Goal: Check status: Check status

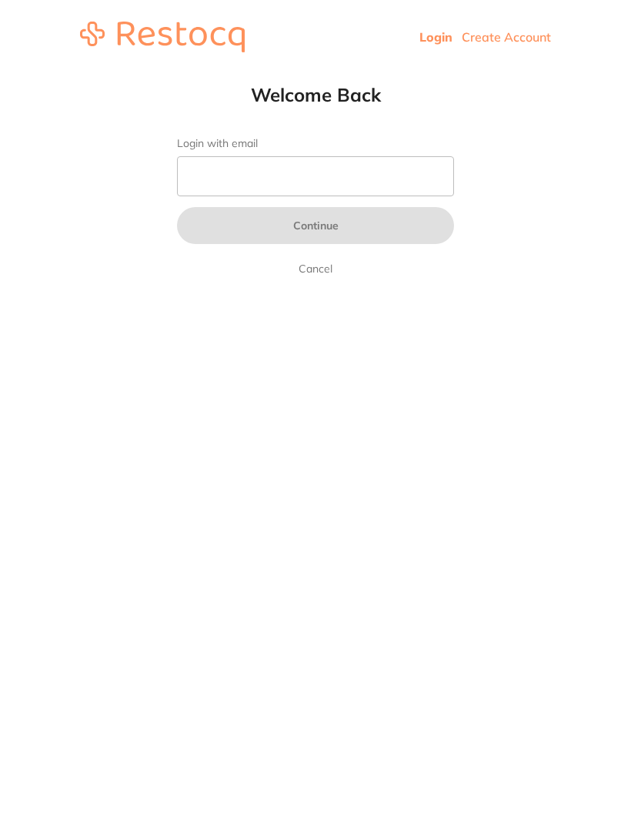
click at [216, 188] on input "Login with email" at bounding box center [315, 176] width 277 height 40
click at [427, 43] on link "Login" at bounding box center [436, 36] width 33 height 15
click at [223, 179] on input "Login with email" at bounding box center [315, 176] width 277 height 40
type input "[EMAIL_ADDRESS][DOMAIN_NAME]"
click at [316, 227] on button "Continue" at bounding box center [315, 225] width 277 height 37
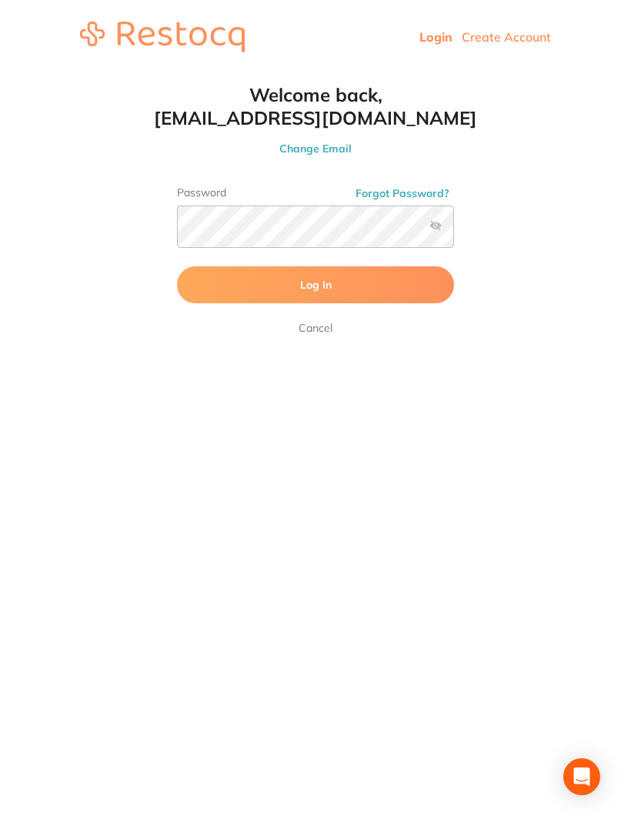
click at [392, 299] on button "Log In" at bounding box center [315, 284] width 277 height 37
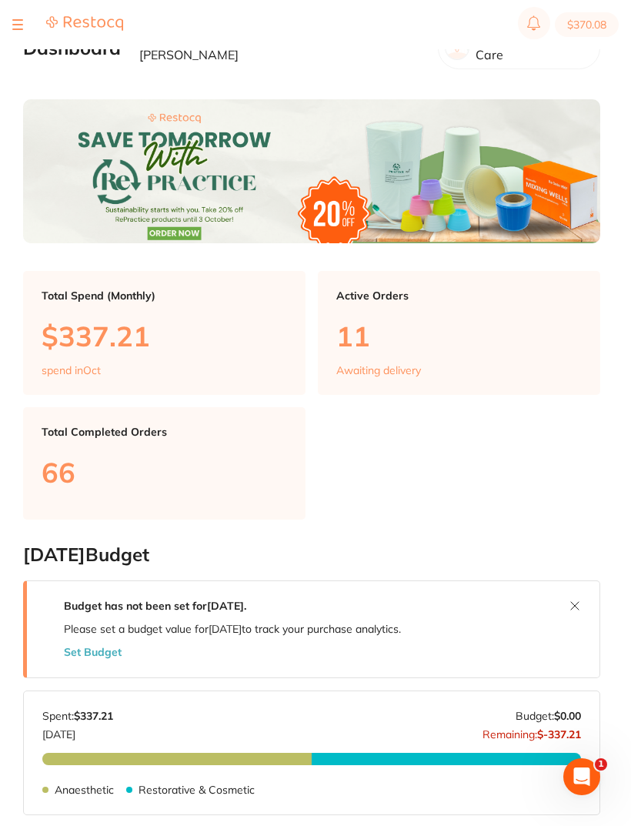
click at [29, 24] on div at bounding box center [67, 24] width 111 height 18
click at [20, 24] on button at bounding box center [17, 25] width 11 height 2
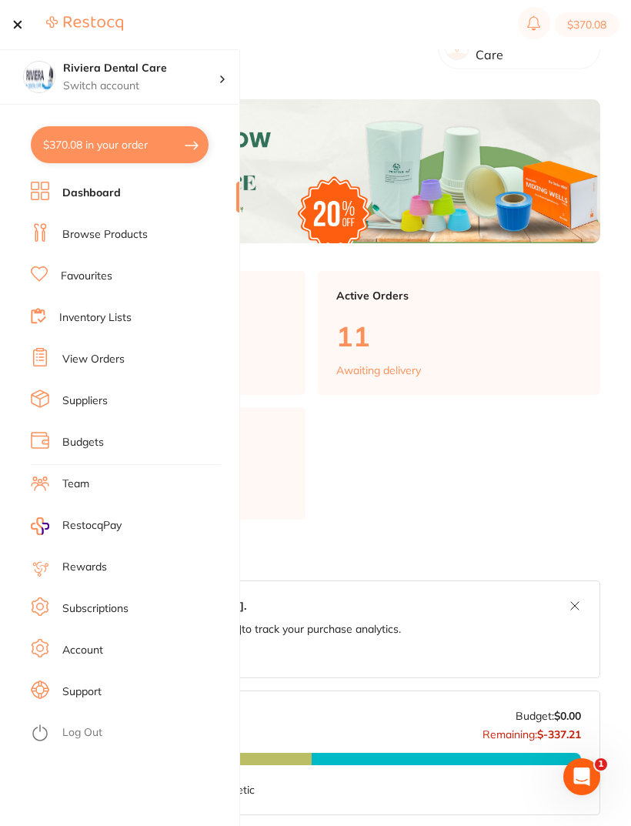
click at [95, 365] on link "View Orders" at bounding box center [93, 359] width 62 height 15
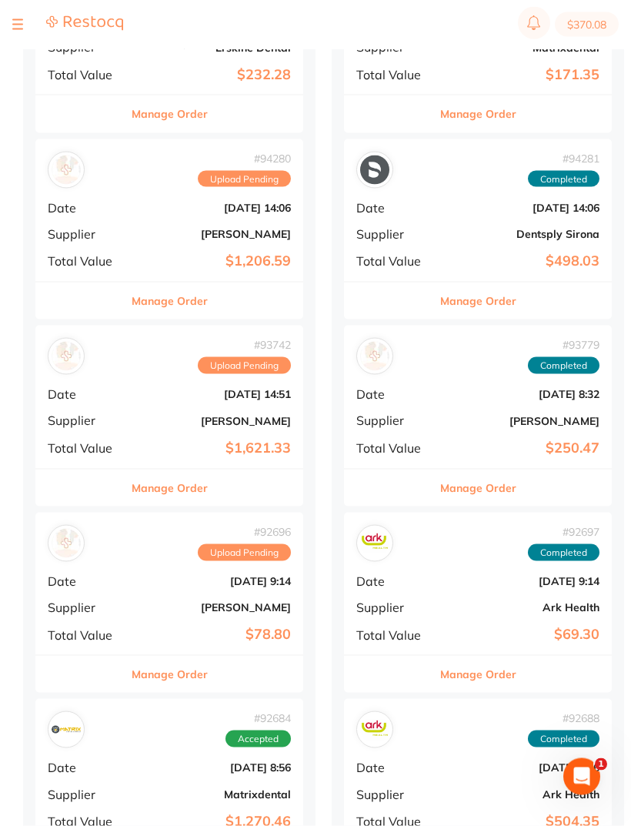
scroll to position [450, 0]
click at [70, 414] on span "Supplier" at bounding box center [86, 420] width 77 height 14
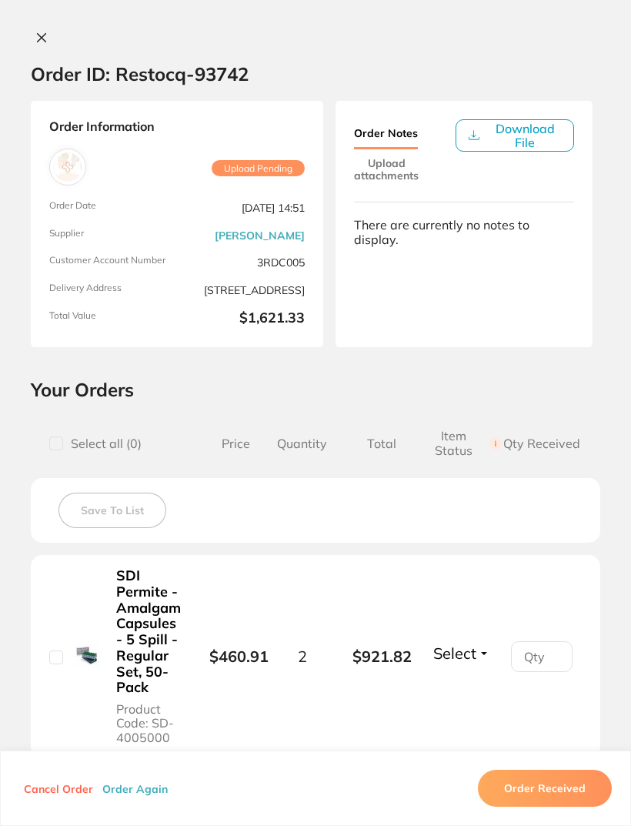
click at [42, 36] on icon at bounding box center [42, 38] width 8 height 8
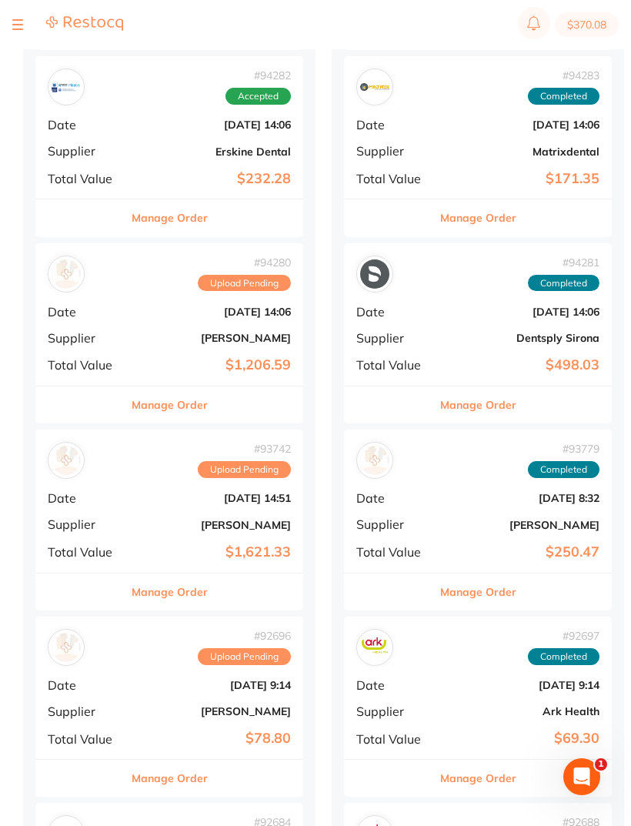
scroll to position [345, 0]
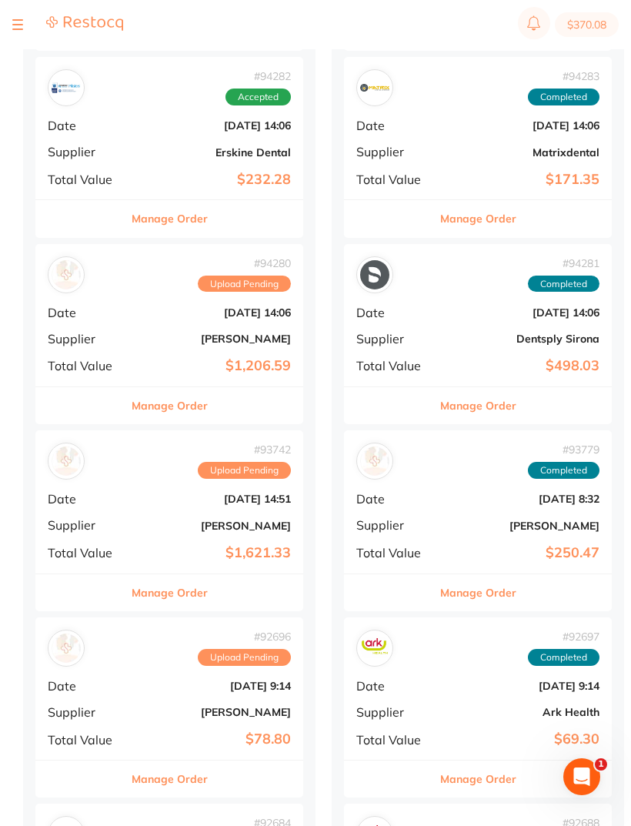
click at [396, 336] on span "Supplier" at bounding box center [394, 339] width 77 height 14
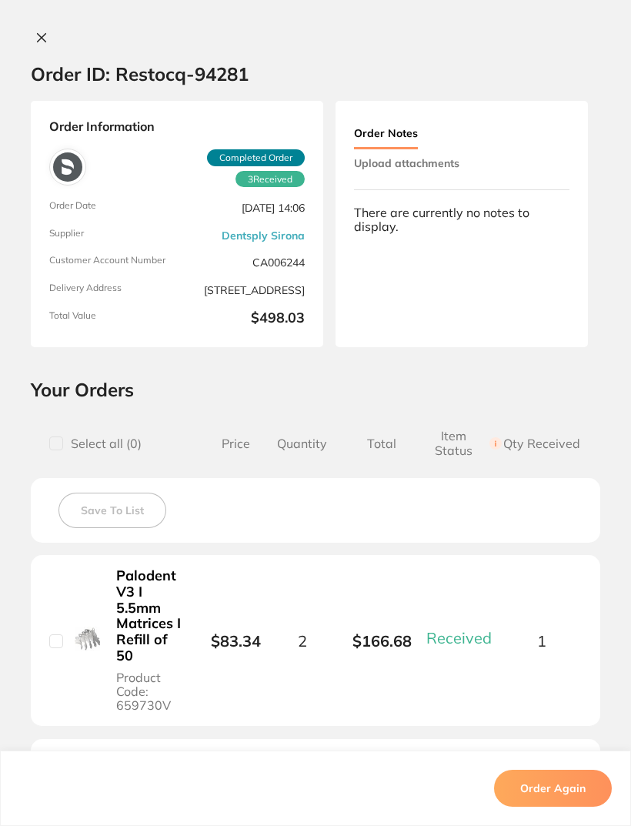
click at [44, 44] on button at bounding box center [42, 39] width 22 height 16
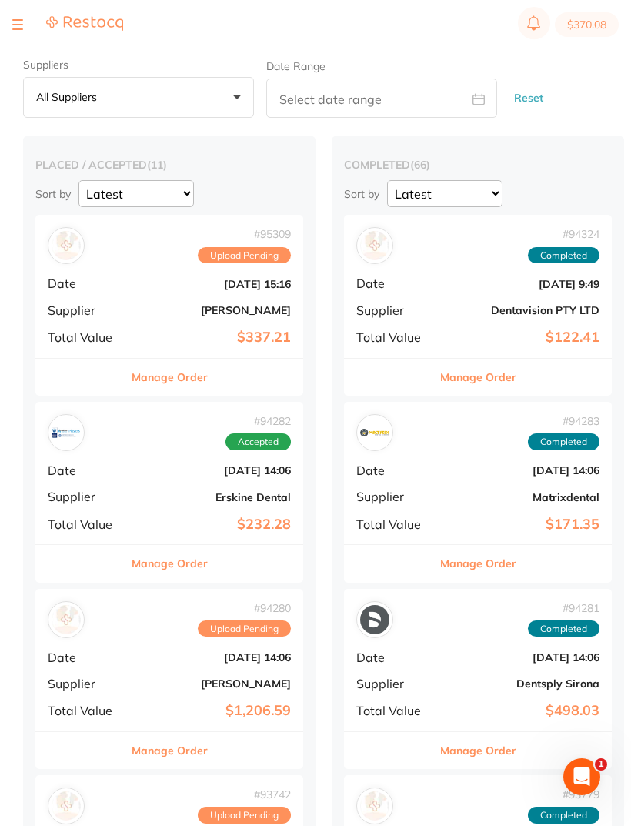
click at [70, 320] on div "# 95309 Upload Pending Date [DATE] 15:16 Supplier [PERSON_NAME] Total Value $33…" at bounding box center [169, 286] width 268 height 142
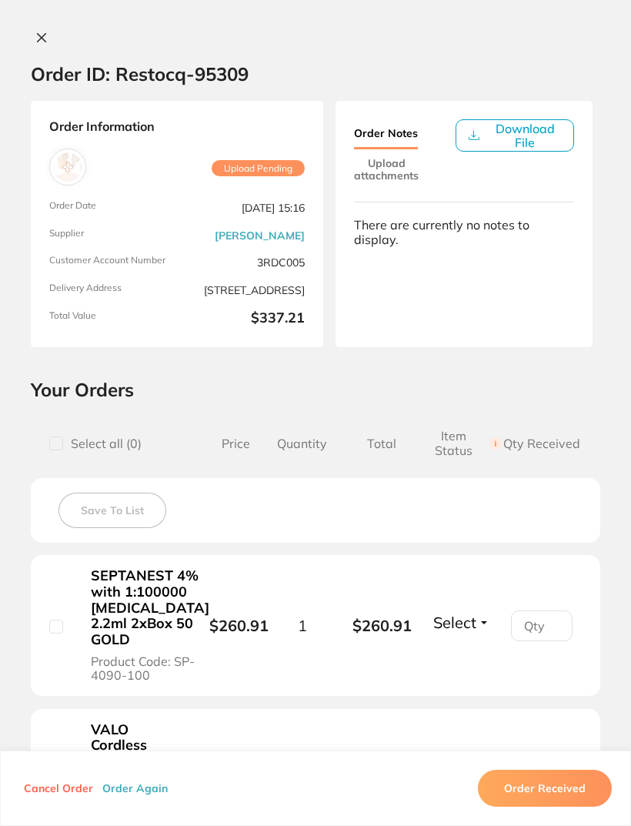
click at [47, 32] on icon at bounding box center [41, 38] width 12 height 12
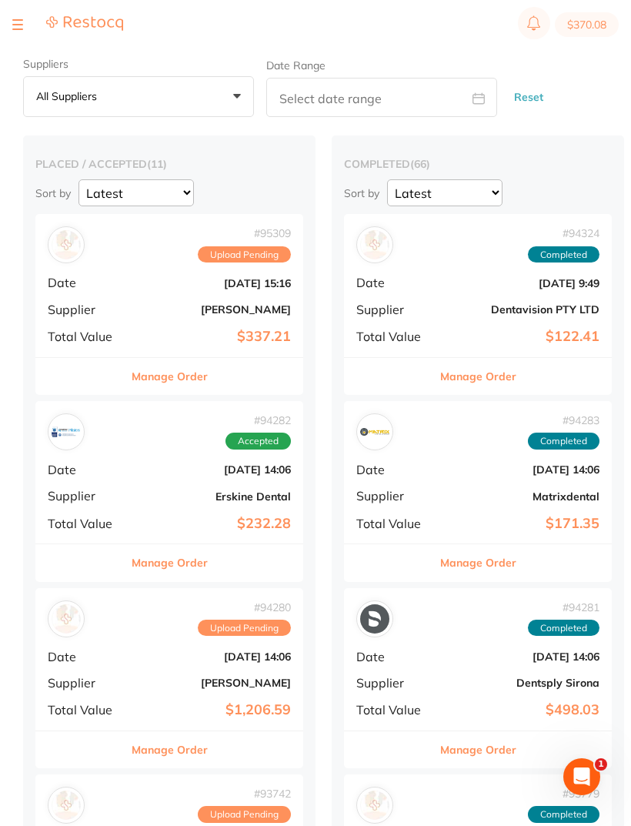
scroll to position [0, 1]
click at [212, 678] on b "[PERSON_NAME]" at bounding box center [213, 683] width 154 height 12
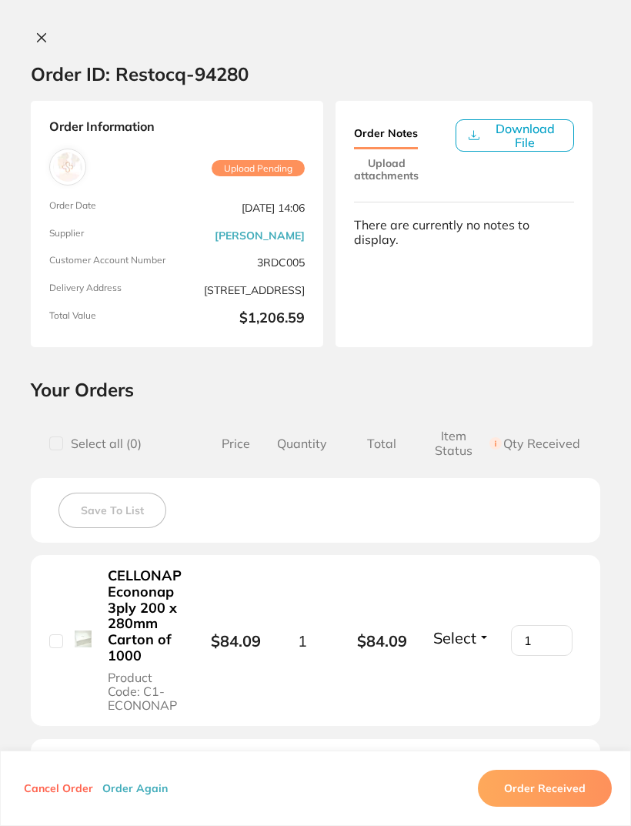
click at [44, 35] on icon at bounding box center [42, 38] width 8 height 8
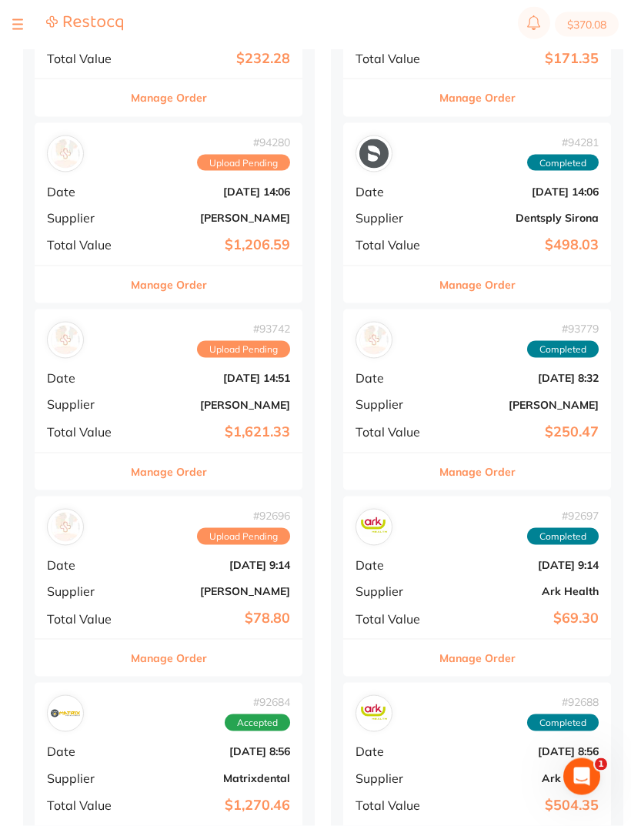
scroll to position [467, 0]
click at [113, 412] on div "# 93742 Upload Pending Date [DATE] 14:51 Supplier [PERSON_NAME] Total Value $1,…" at bounding box center [169, 380] width 268 height 142
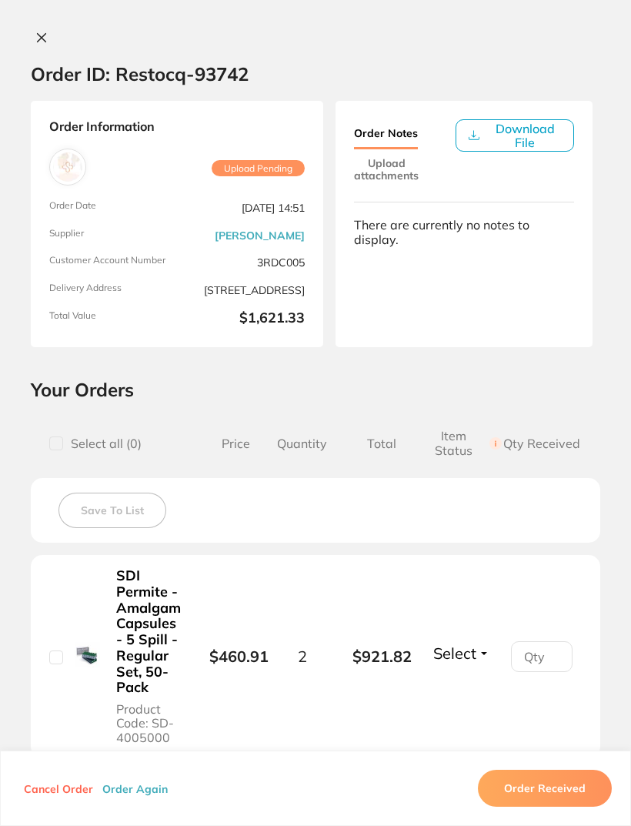
click at [41, 35] on icon at bounding box center [42, 38] width 8 height 8
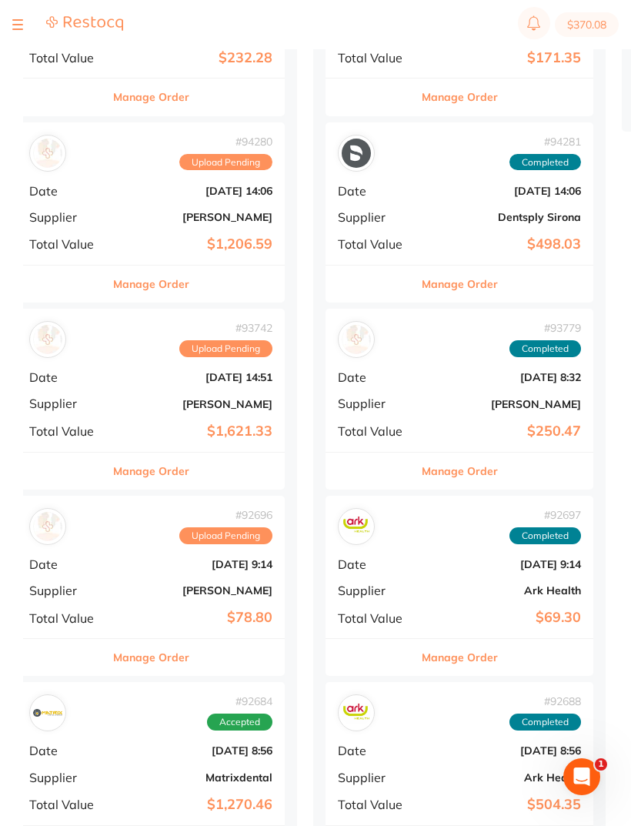
scroll to position [0, 16]
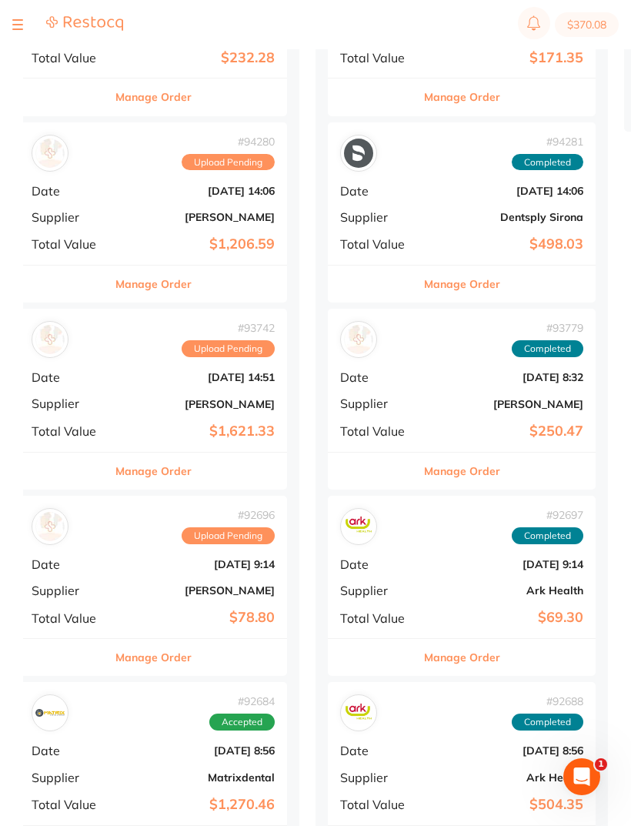
click at [65, 783] on div "# 92684 Accepted Date [DATE] 8:56 Supplier Matrixdental Total Value $1,270.46" at bounding box center [153, 753] width 268 height 142
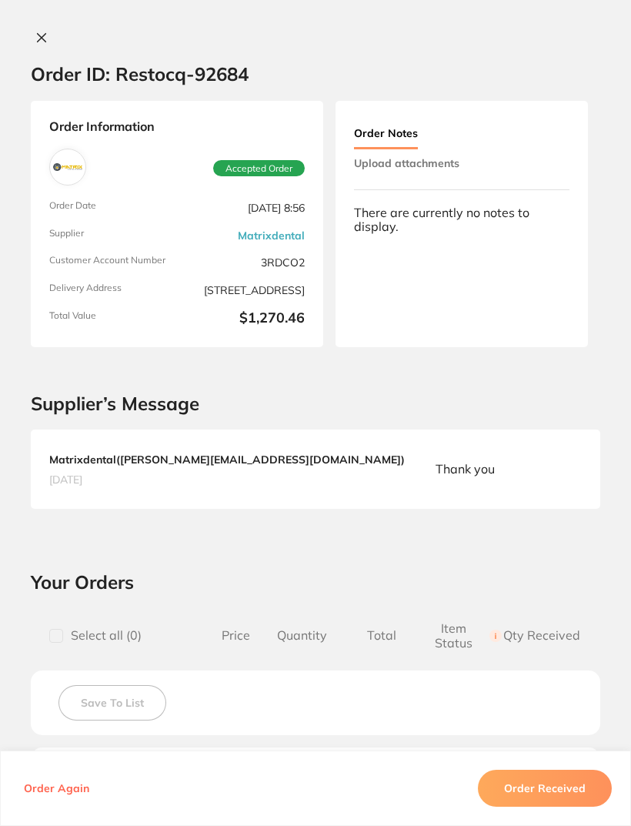
click at [47, 38] on icon at bounding box center [41, 38] width 12 height 12
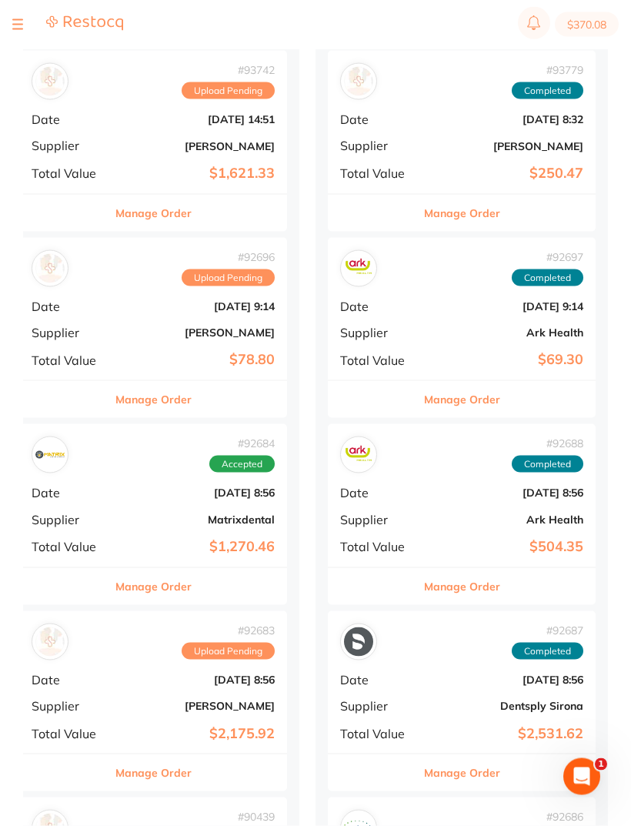
scroll to position [725, 0]
